Goal: Find specific page/section: Find specific page/section

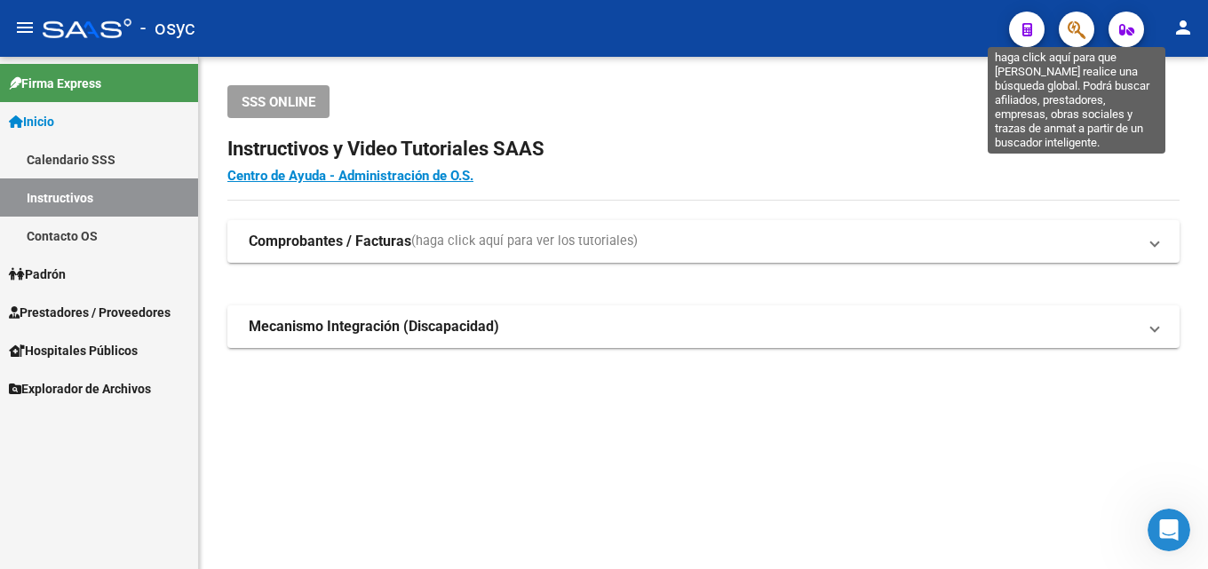
click at [1072, 29] on icon "button" at bounding box center [1076, 30] width 18 height 20
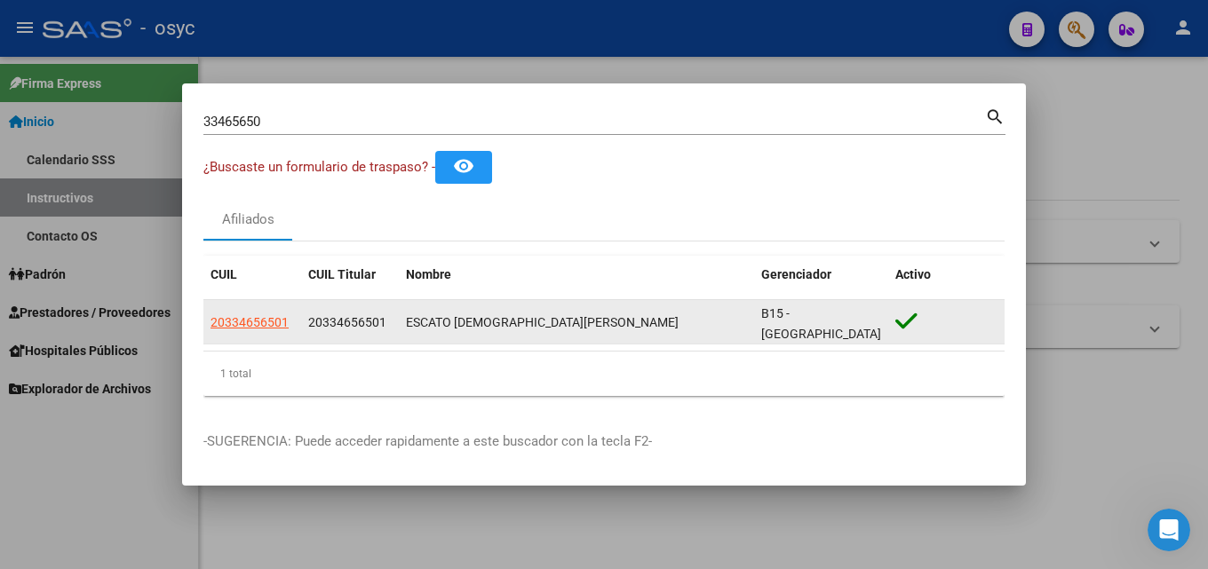
click at [407, 311] on datatable-body-cell "ESCATO [DEMOGRAPHIC_DATA][PERSON_NAME]" at bounding box center [576, 322] width 355 height 44
drag, startPoint x: 405, startPoint y: 319, endPoint x: 633, endPoint y: 314, distance: 228.2
click at [595, 314] on datatable-body-cell "ESCATO [DEMOGRAPHIC_DATA][PERSON_NAME]" at bounding box center [576, 322] width 355 height 44
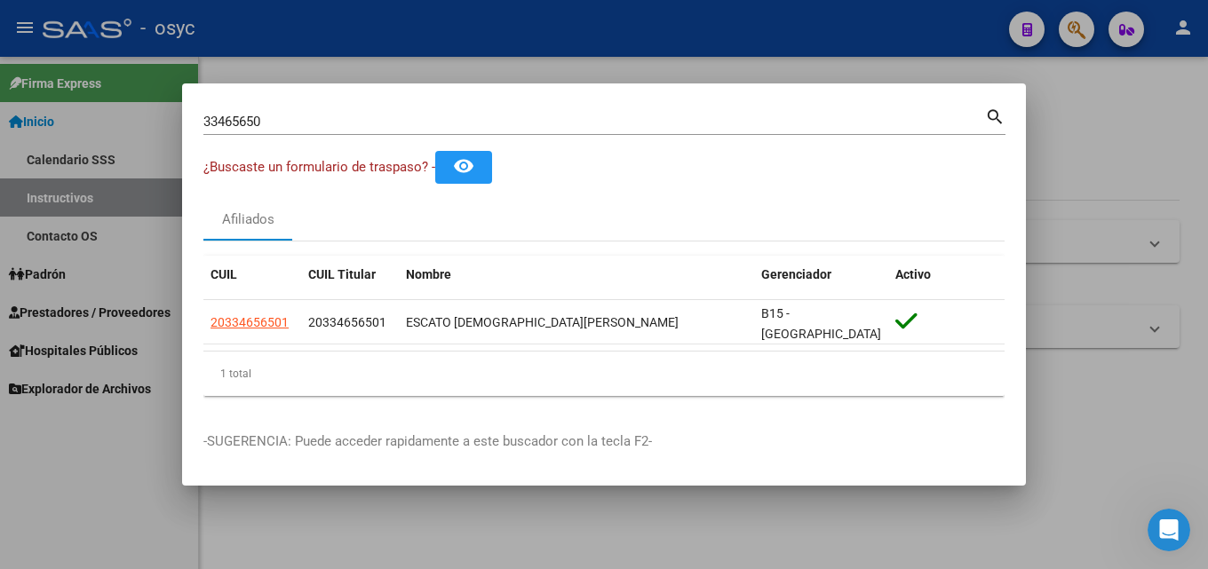
copy div "ESCATO [DEMOGRAPHIC_DATA][PERSON_NAME]"
drag, startPoint x: 331, startPoint y: 107, endPoint x: 177, endPoint y: 106, distance: 154.5
click at [20, 106] on div "33465650 Buscar (apellido, dni, cuil, nro traspaso, cuit, obra social) search ¿…" at bounding box center [604, 284] width 1208 height 569
click at [278, 132] on div "33465650 Buscar (apellido, dni, [PERSON_NAME], [PERSON_NAME], cuit, obra social)" at bounding box center [593, 121] width 781 height 27
click at [283, 130] on input "33465650" at bounding box center [593, 122] width 781 height 16
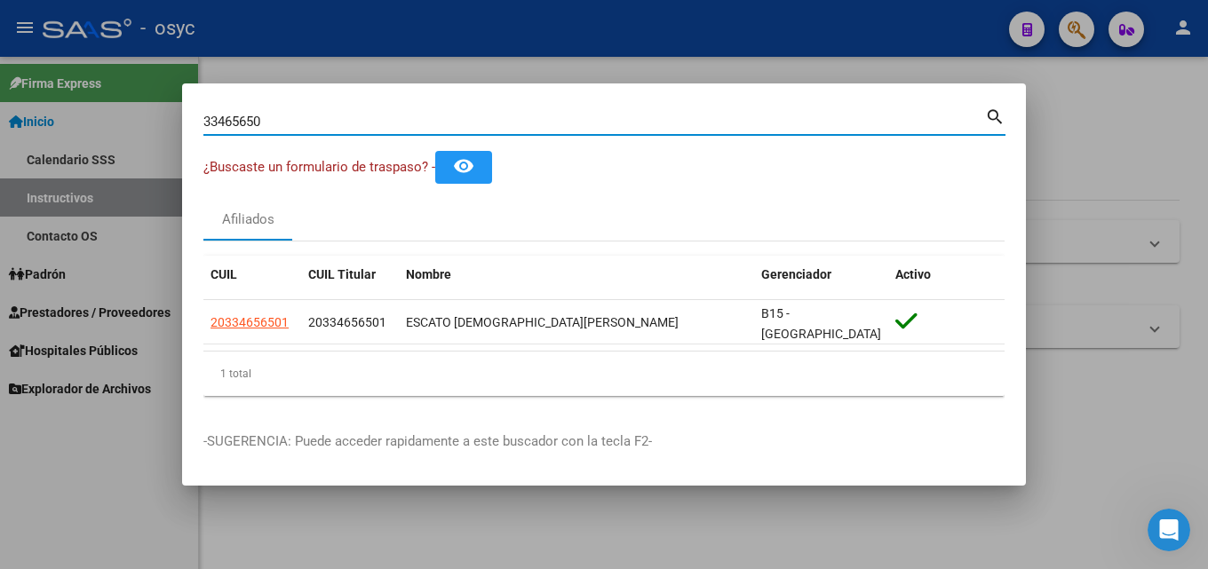
click at [283, 127] on input "33465650" at bounding box center [593, 122] width 781 height 16
type input "94572500"
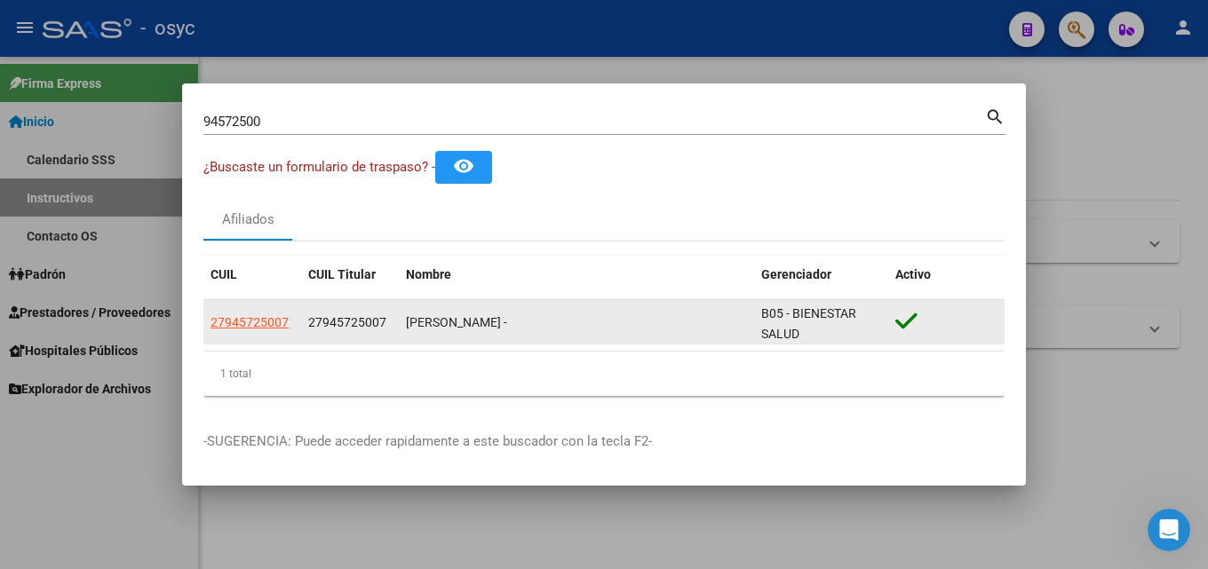
scroll to position [1, 0]
drag, startPoint x: 779, startPoint y: 312, endPoint x: 876, endPoint y: 342, distance: 101.4
click at [876, 342] on datatable-body-cell "B05 - BIENESTAR SALUD" at bounding box center [821, 322] width 134 height 44
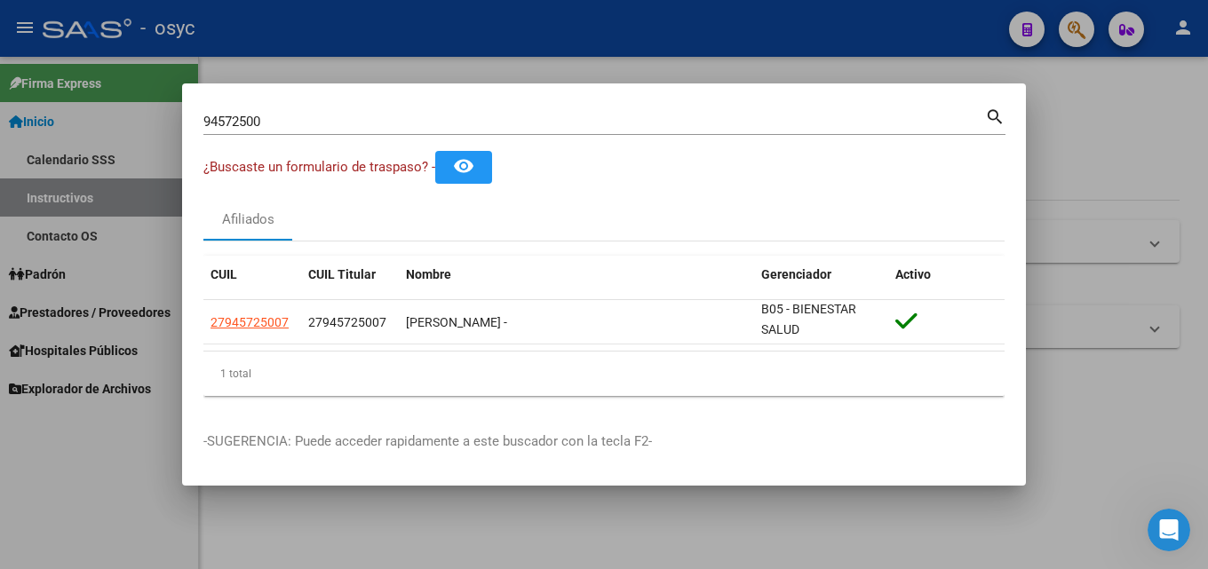
drag, startPoint x: 273, startPoint y: 121, endPoint x: 0, endPoint y: 71, distance: 278.0
click at [0, 109] on div "94572500 Buscar (apellido, dni, cuil, nro traspaso, cuit, obra social) search ¿…" at bounding box center [604, 284] width 1208 height 569
